Goal: Information Seeking & Learning: Learn about a topic

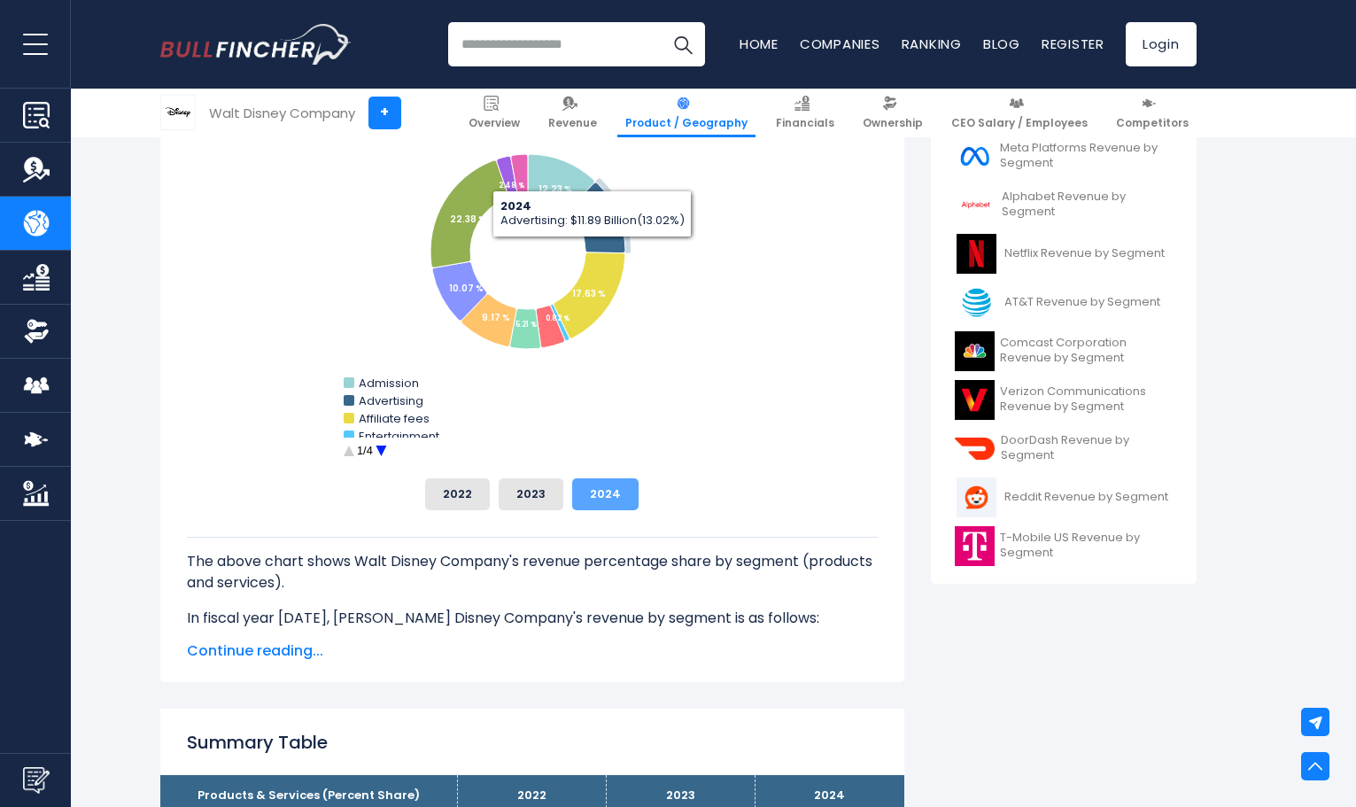
scroll to position [531, 0]
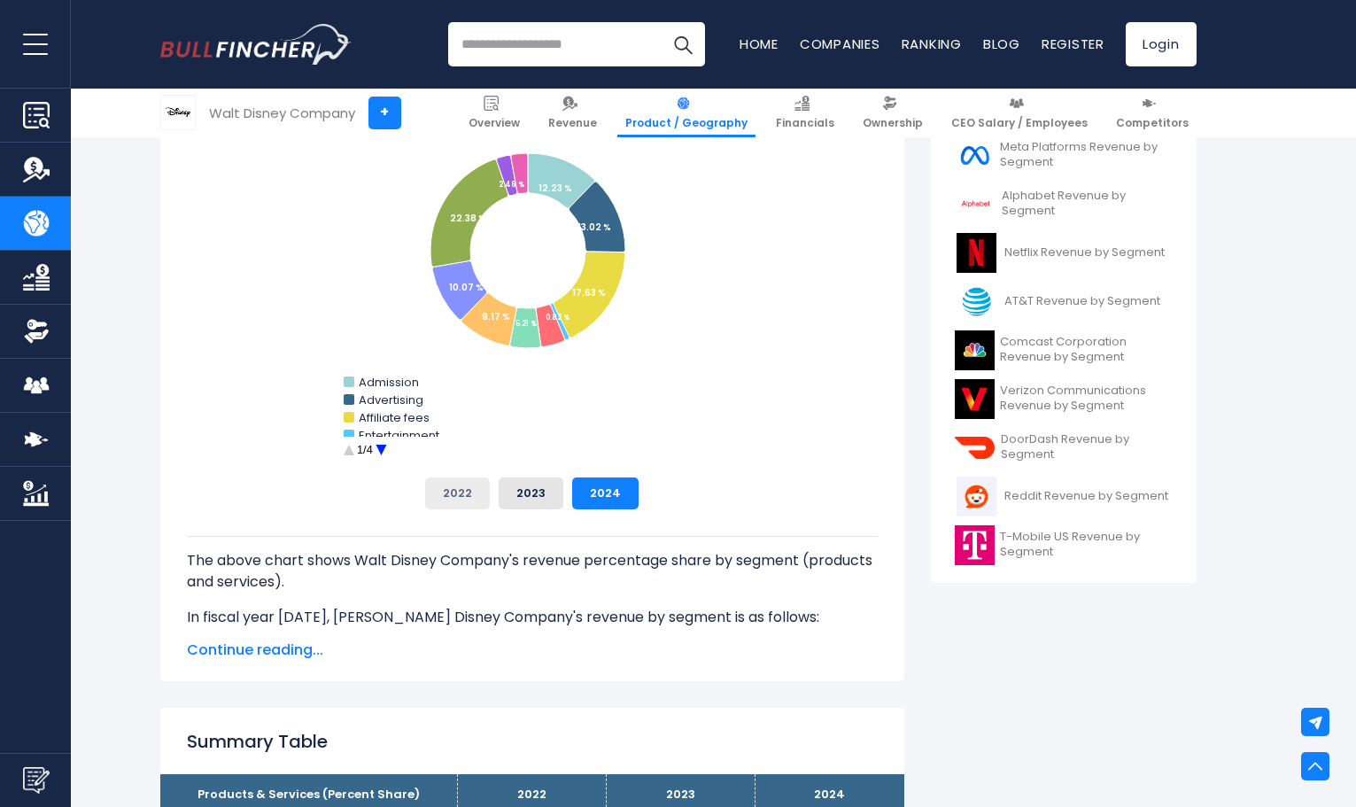
click at [453, 485] on button "2022" at bounding box center [457, 493] width 65 height 32
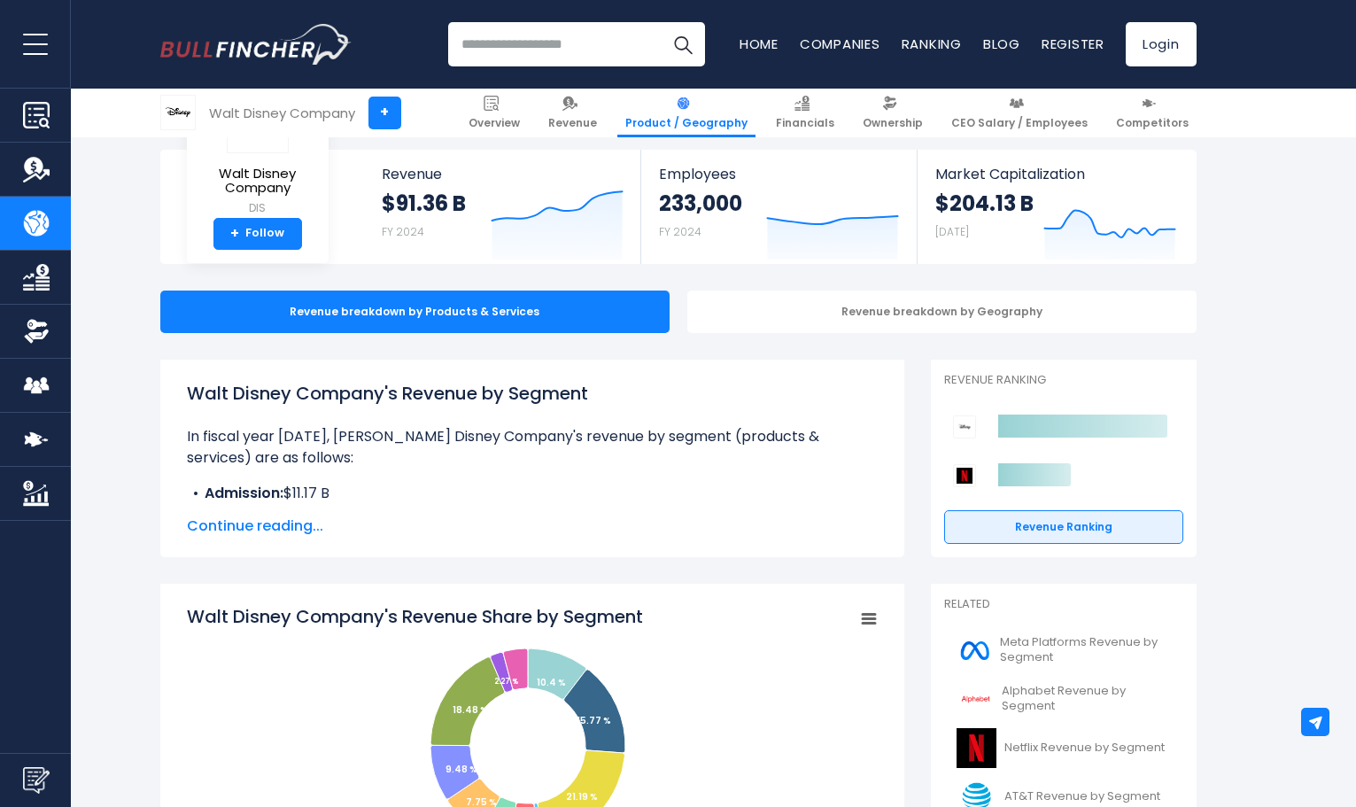
scroll to position [0, 0]
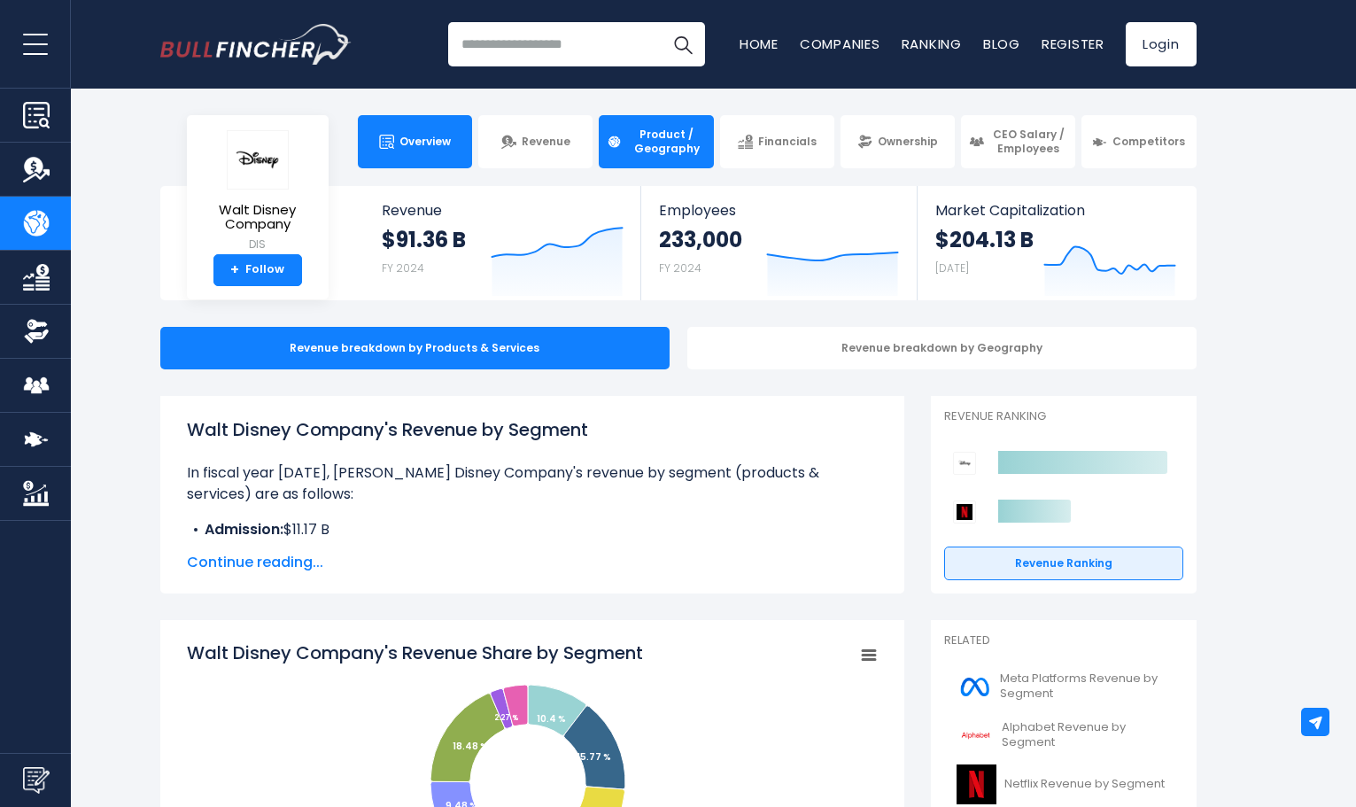
click at [435, 143] on span "Overview" at bounding box center [424, 142] width 51 height 14
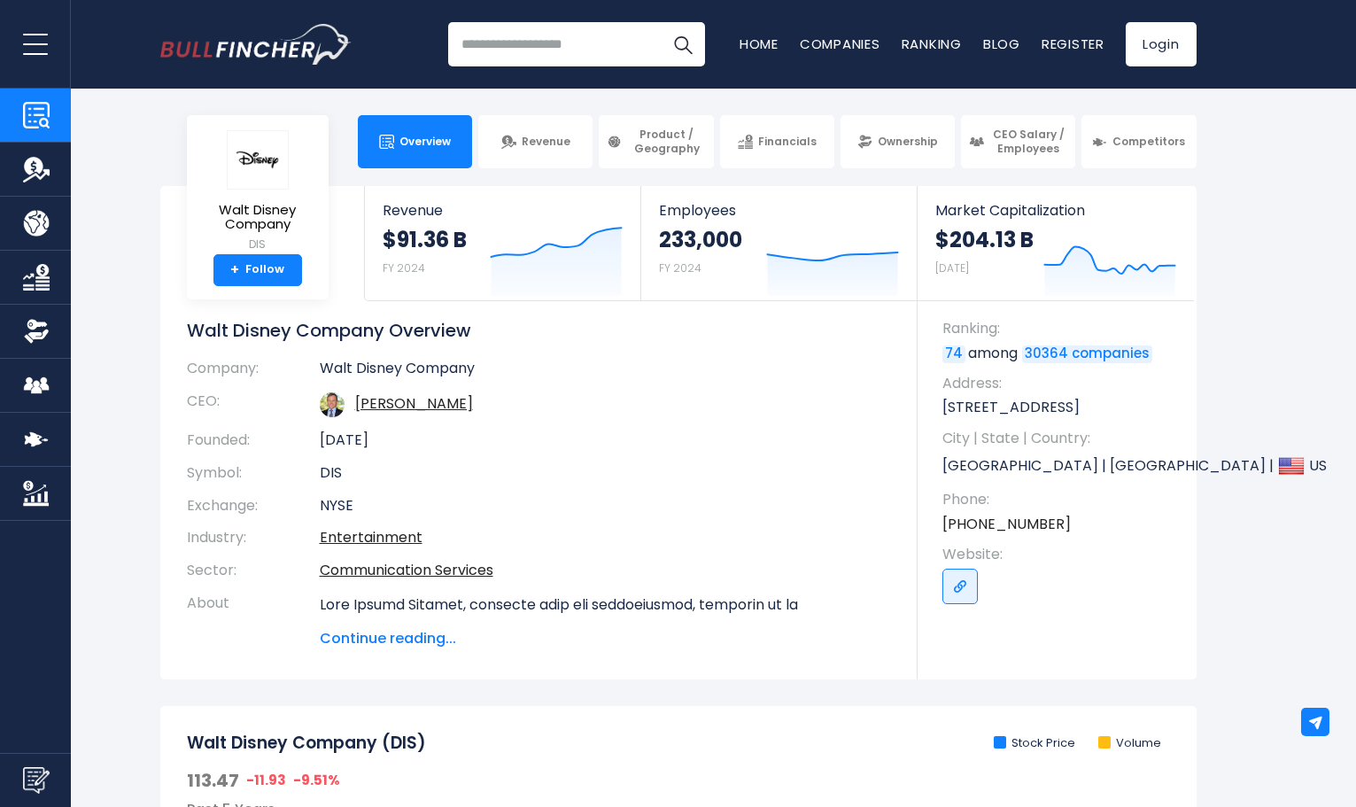
click at [416, 644] on span "Continue reading..." at bounding box center [605, 638] width 571 height 21
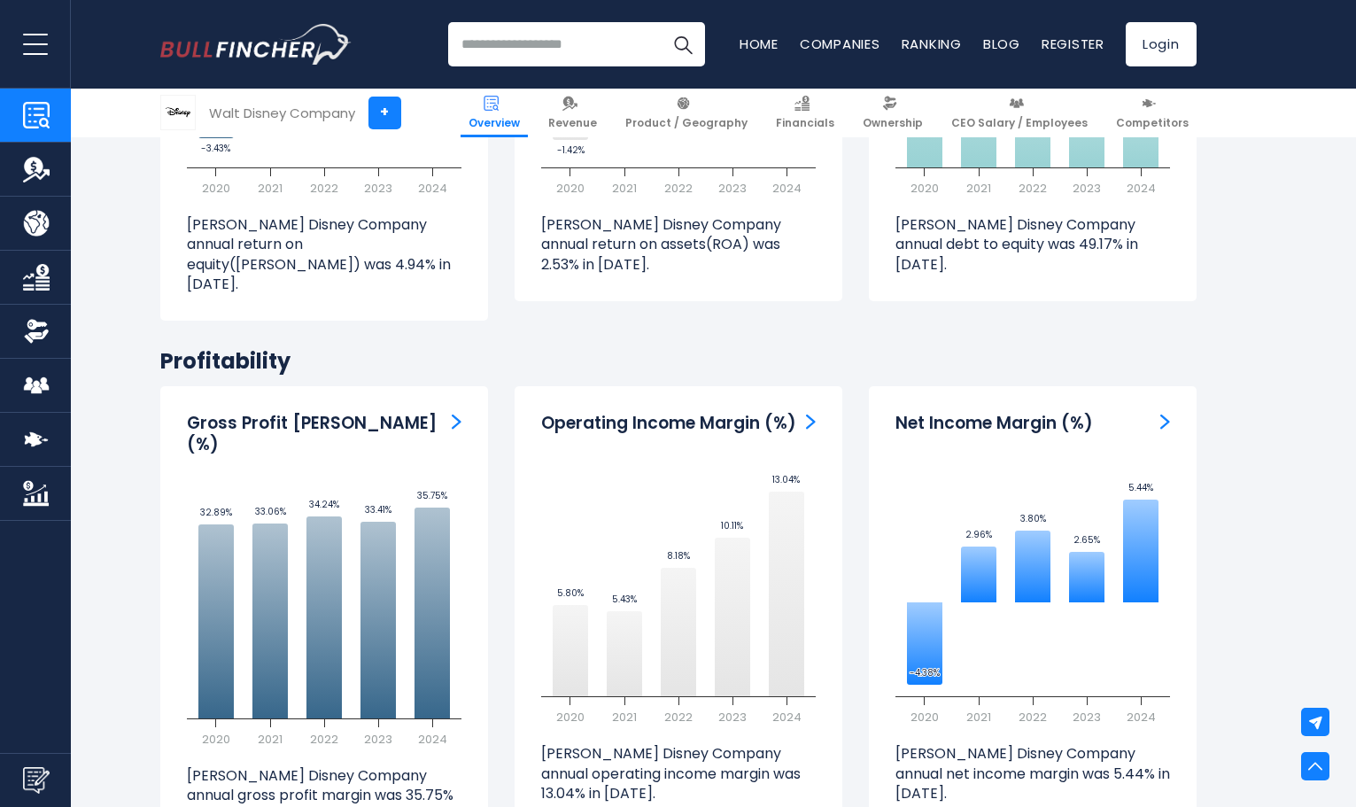
scroll to position [4783, 0]
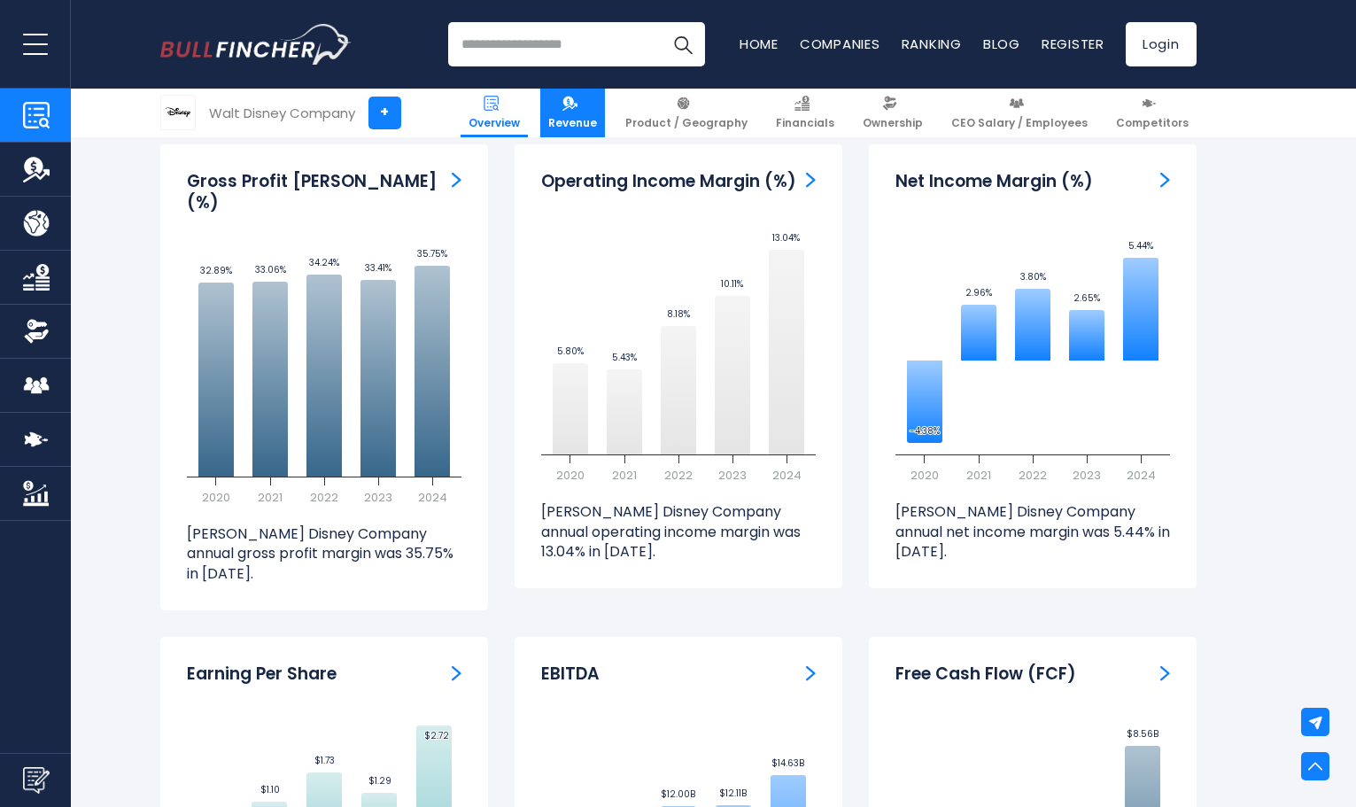
click at [581, 109] on link "Revenue" at bounding box center [572, 113] width 65 height 49
